Goal: Transaction & Acquisition: Subscribe to service/newsletter

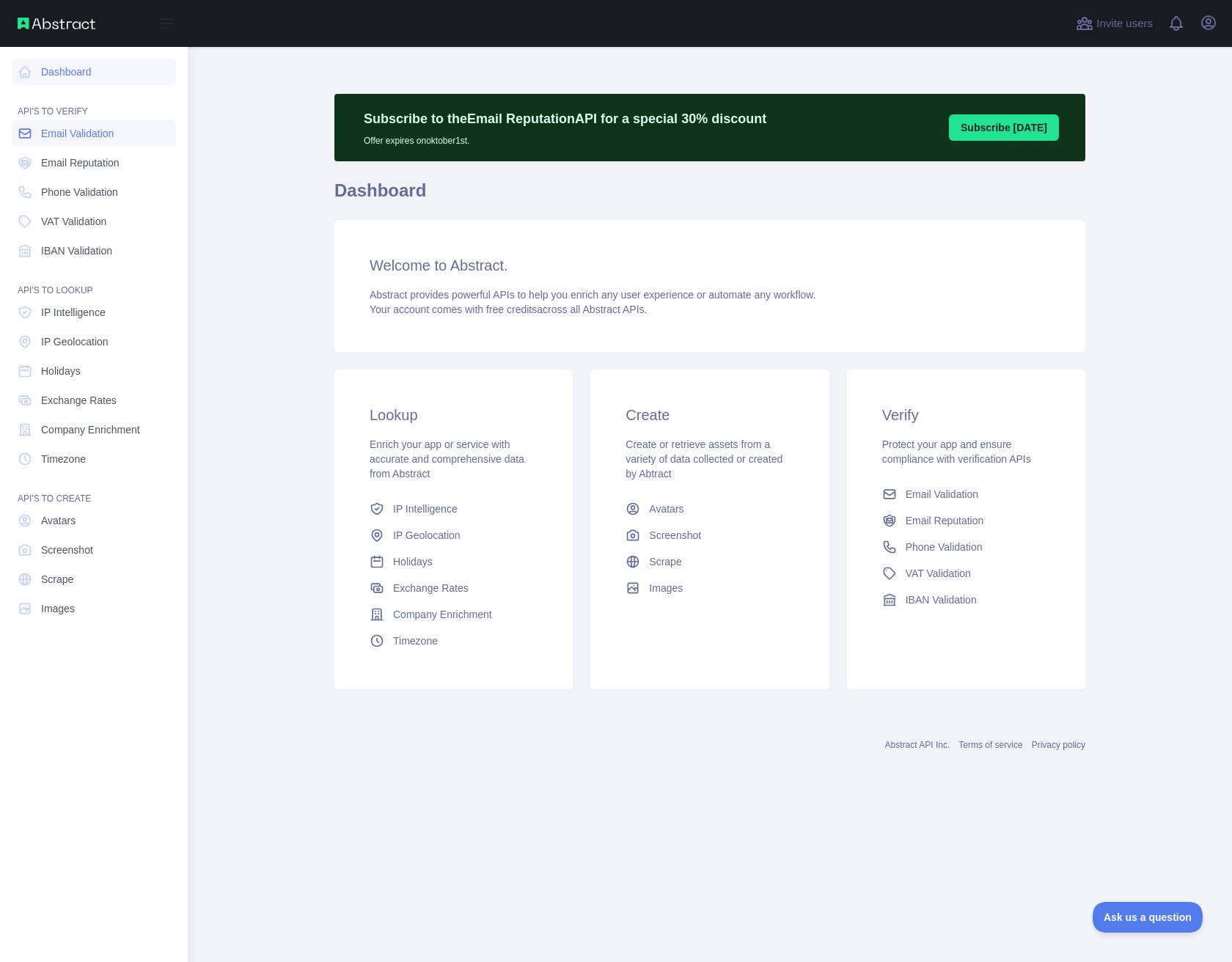
click at [58, 134] on span "Email Validation" at bounding box center [77, 133] width 73 height 15
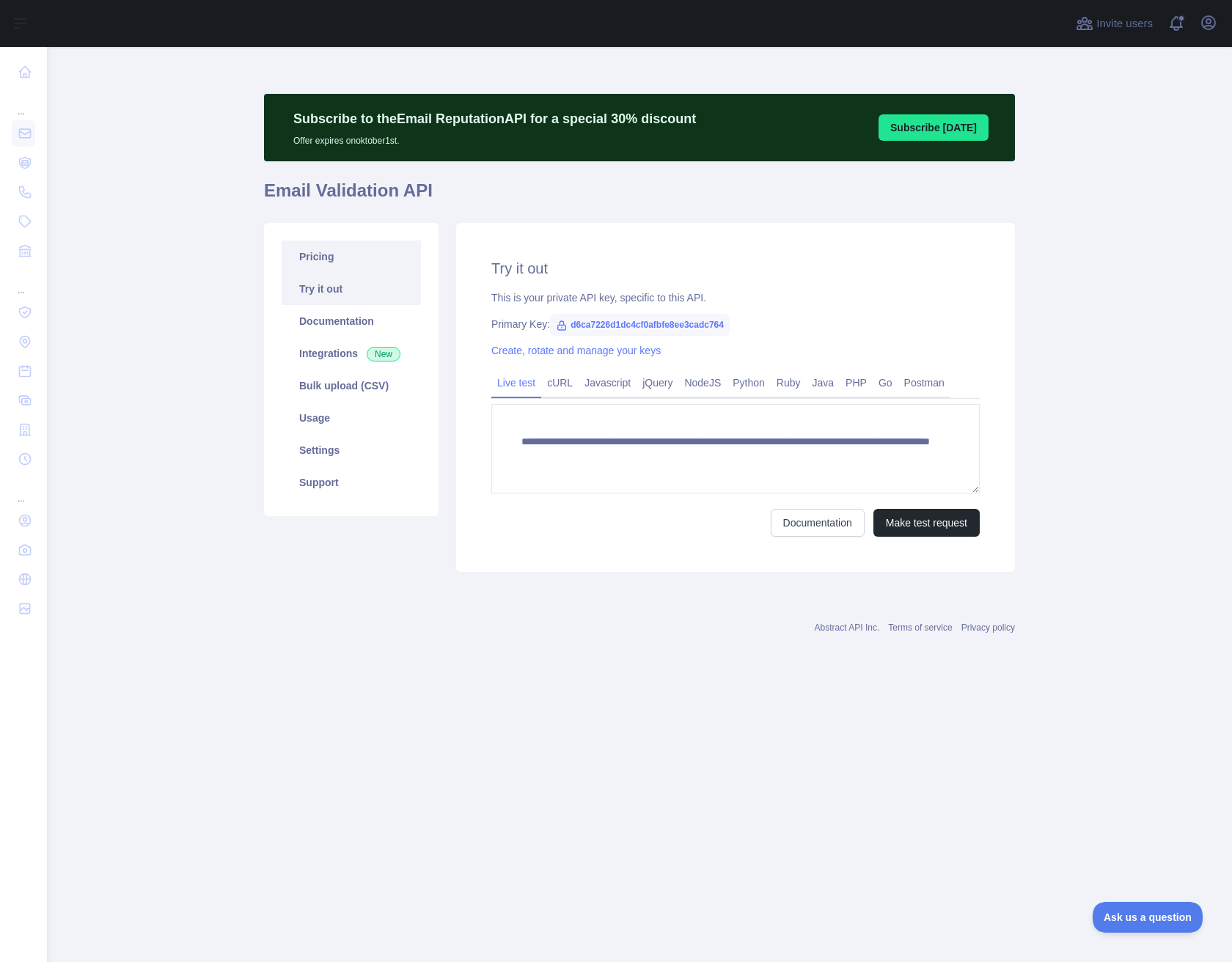
click at [336, 265] on link "Pricing" at bounding box center [351, 257] width 139 height 33
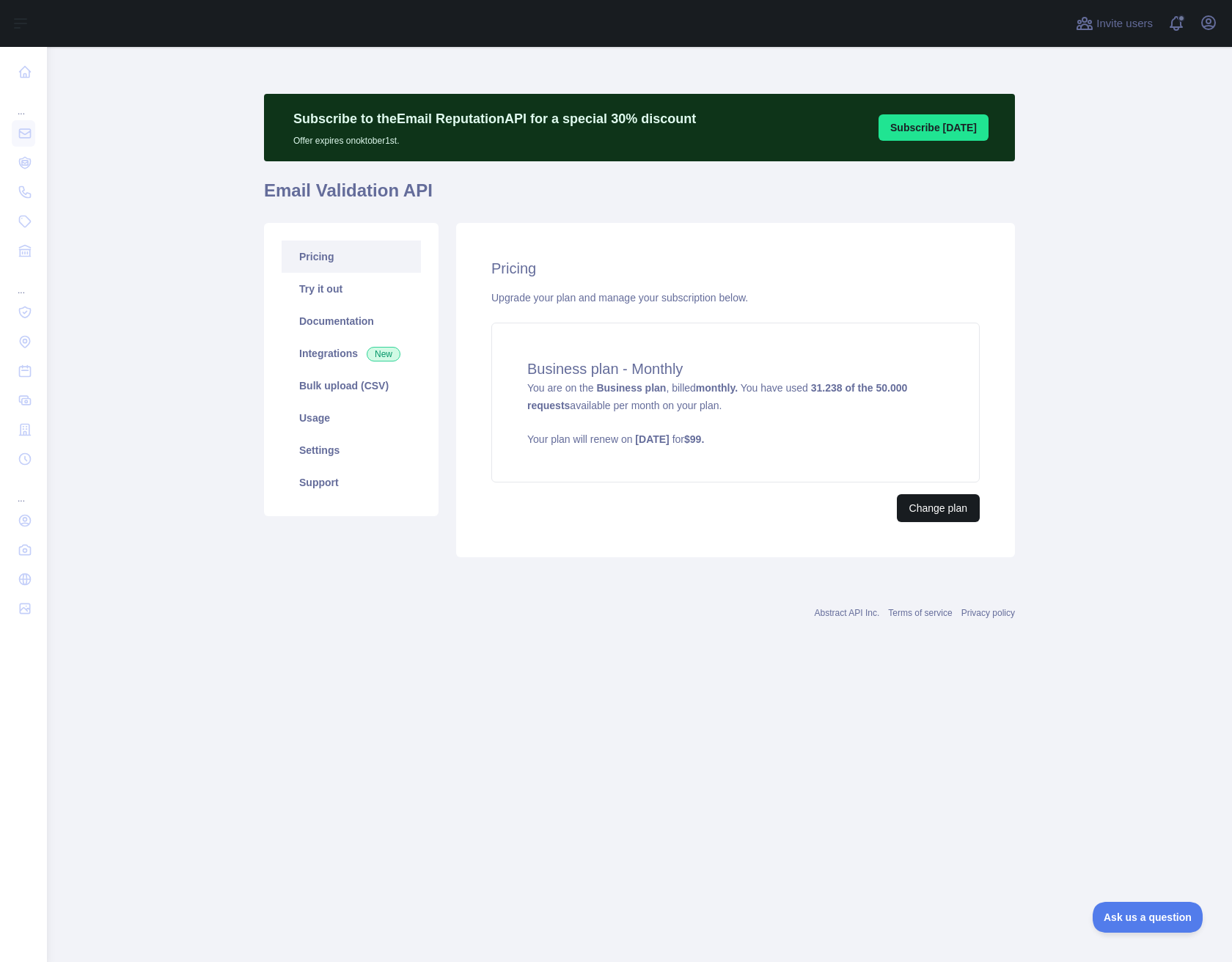
click at [953, 514] on button "Change plan" at bounding box center [938, 508] width 82 height 27
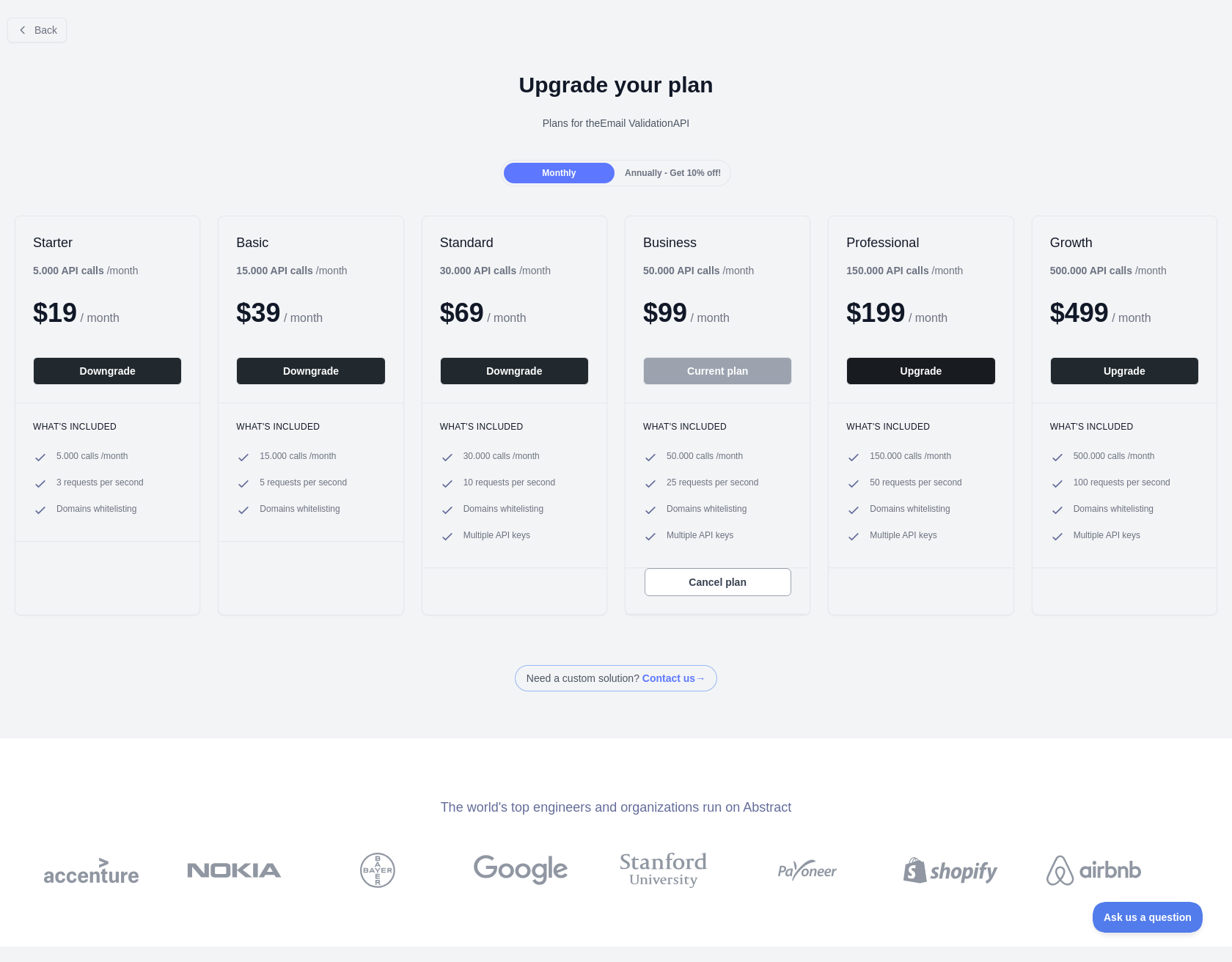
click at [919, 375] on button "Upgrade" at bounding box center [920, 371] width 149 height 27
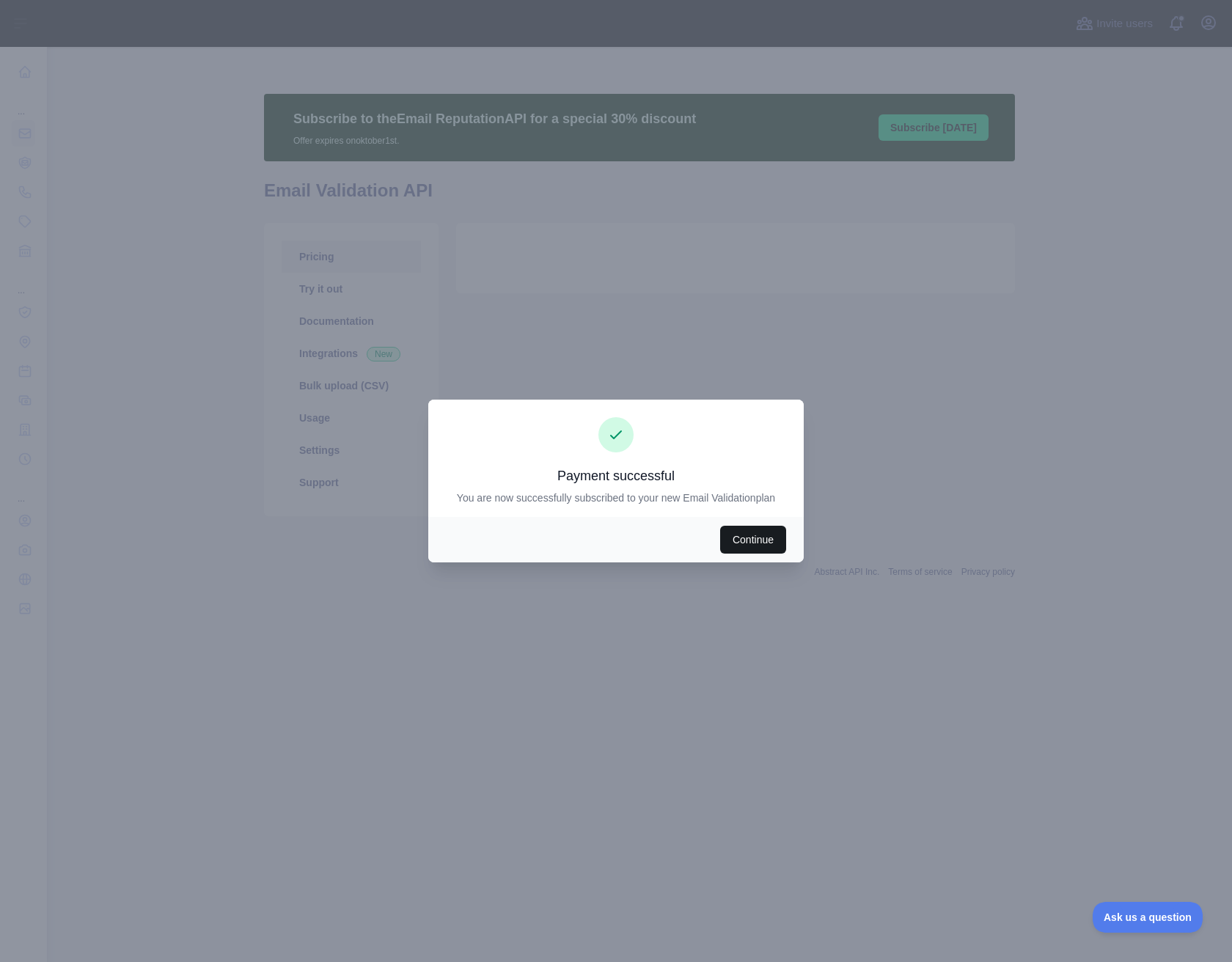
click at [741, 539] on button "Continue" at bounding box center [753, 539] width 66 height 27
